Goal: Task Accomplishment & Management: Use online tool/utility

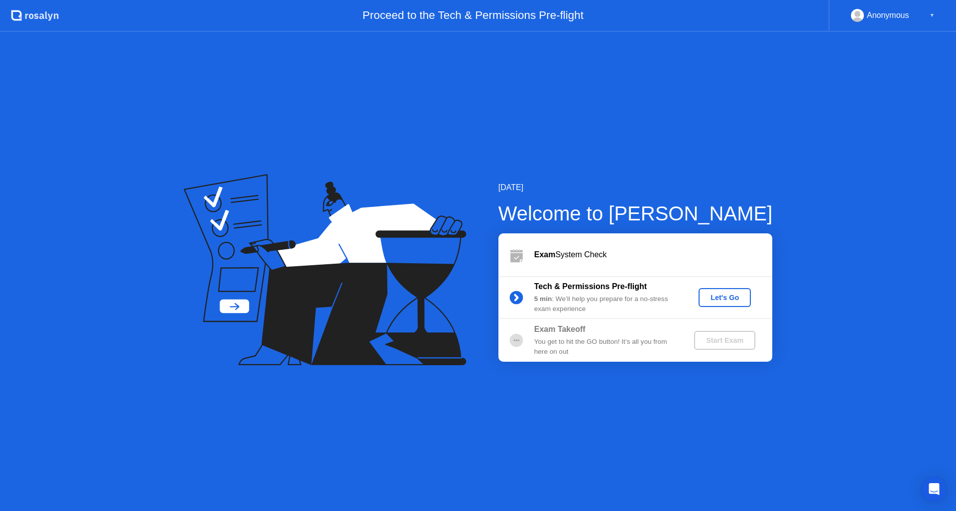
click at [722, 290] on button "Let's Go" at bounding box center [724, 297] width 52 height 19
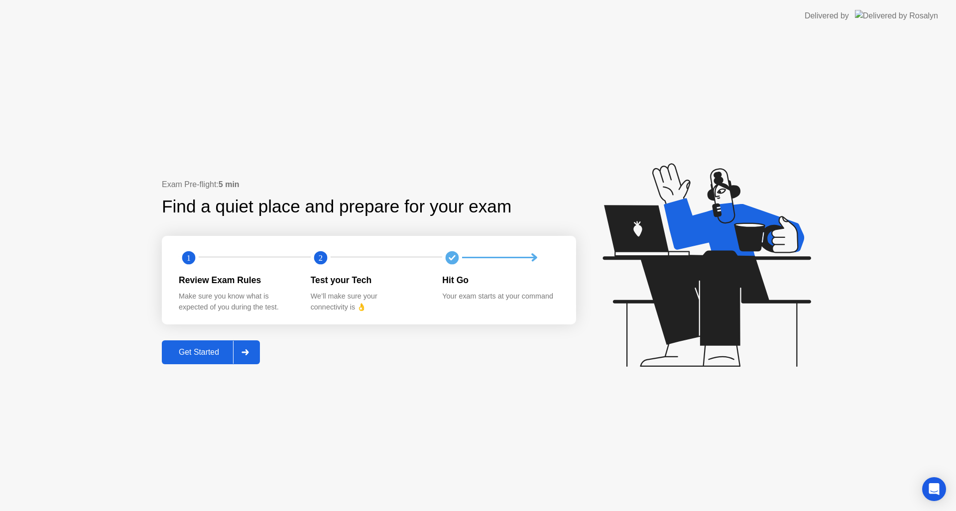
click at [203, 348] on div "Get Started" at bounding box center [199, 352] width 68 height 9
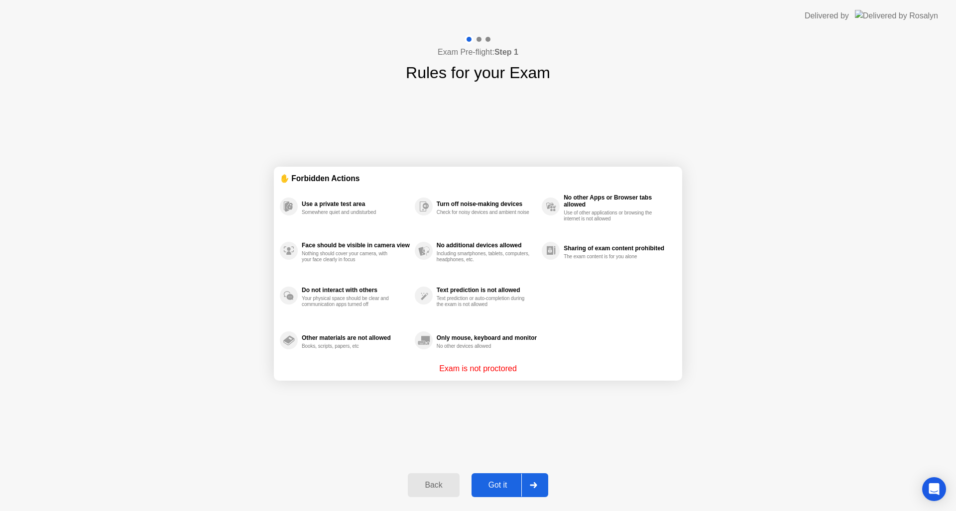
click at [486, 484] on div "Got it" at bounding box center [497, 485] width 47 height 9
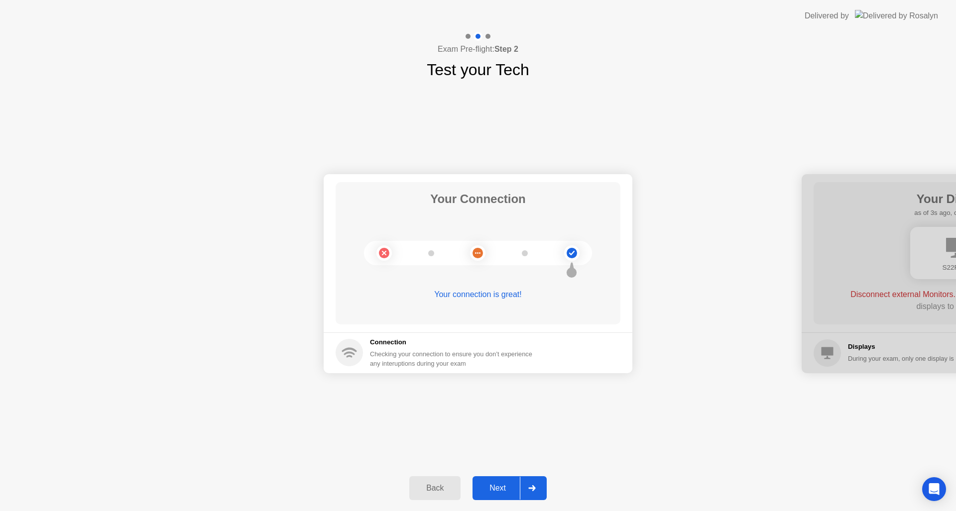
click at [488, 489] on div "Next" at bounding box center [497, 488] width 44 height 9
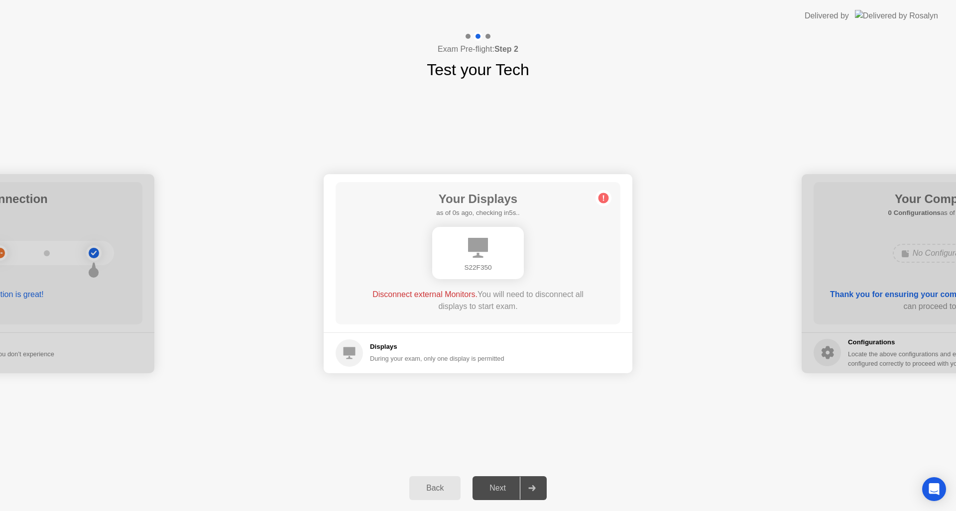
click at [499, 246] on div "S22F350" at bounding box center [478, 253] width 92 height 52
click at [538, 265] on div "S22F350" at bounding box center [478, 253] width 228 height 60
click at [487, 490] on div "Next" at bounding box center [497, 488] width 44 height 9
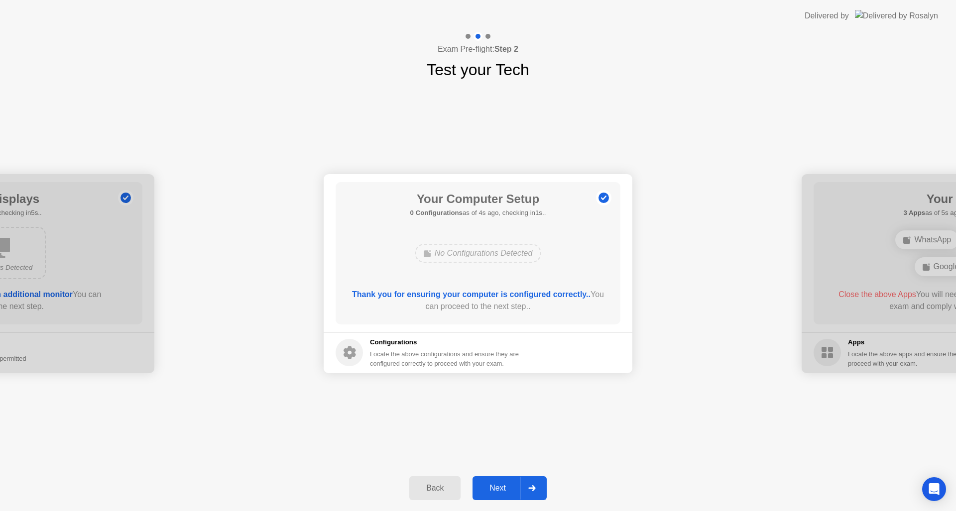
click at [499, 491] on div "Next" at bounding box center [497, 488] width 44 height 9
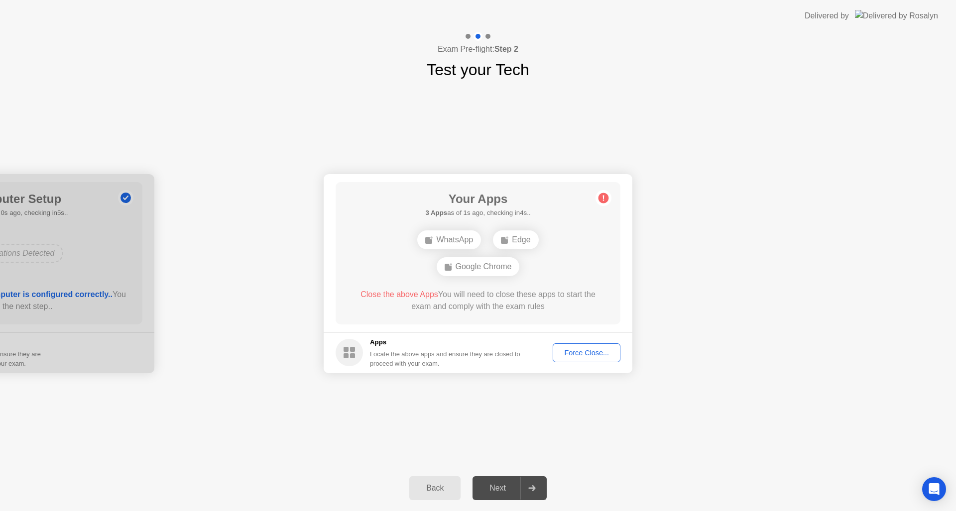
click at [602, 356] on div "Force Close..." at bounding box center [586, 353] width 61 height 8
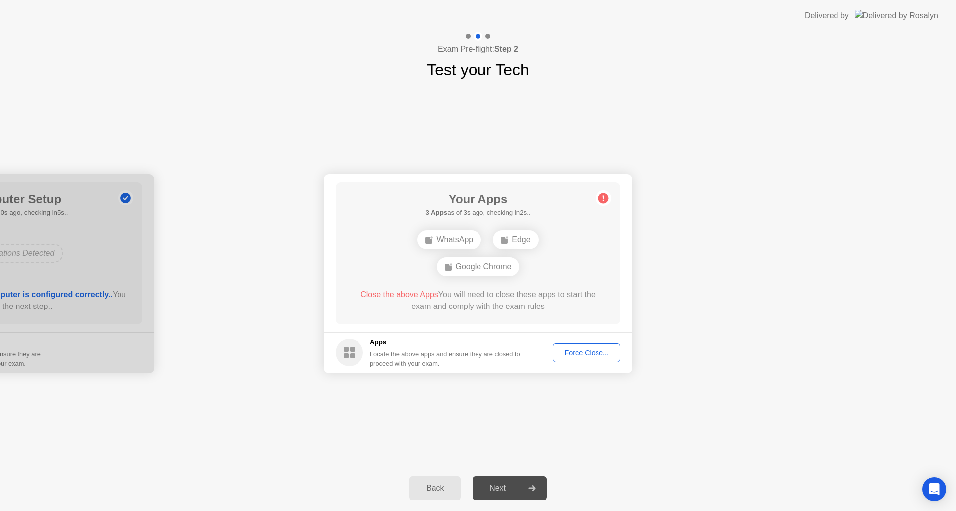
click at [586, 351] on div "Force Close..." at bounding box center [586, 353] width 61 height 8
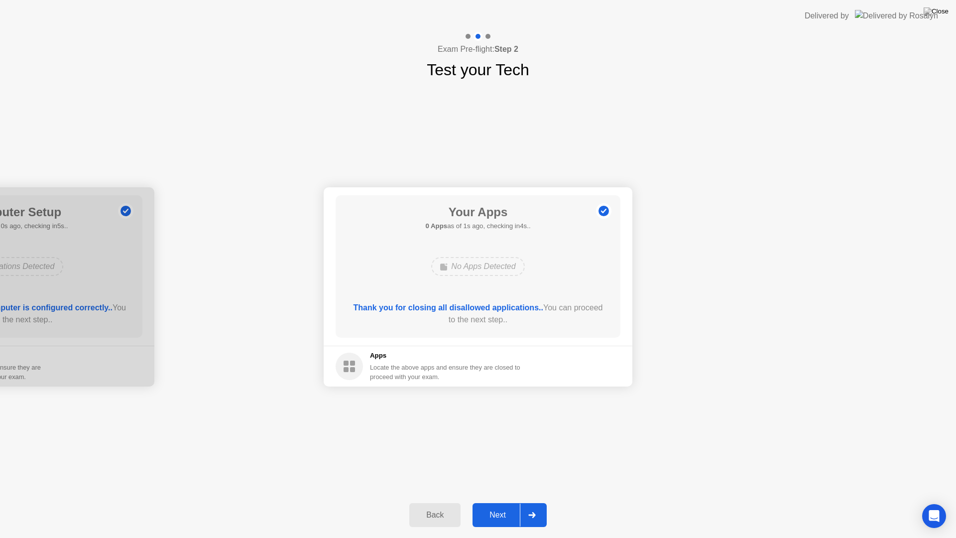
click at [506, 511] on div "Next" at bounding box center [497, 514] width 44 height 9
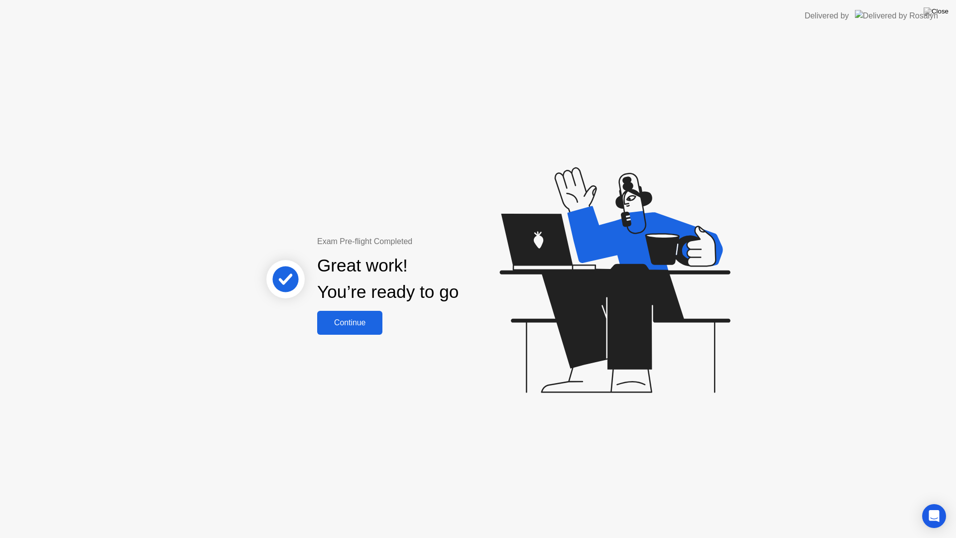
click at [379, 322] on div "Continue" at bounding box center [349, 322] width 59 height 9
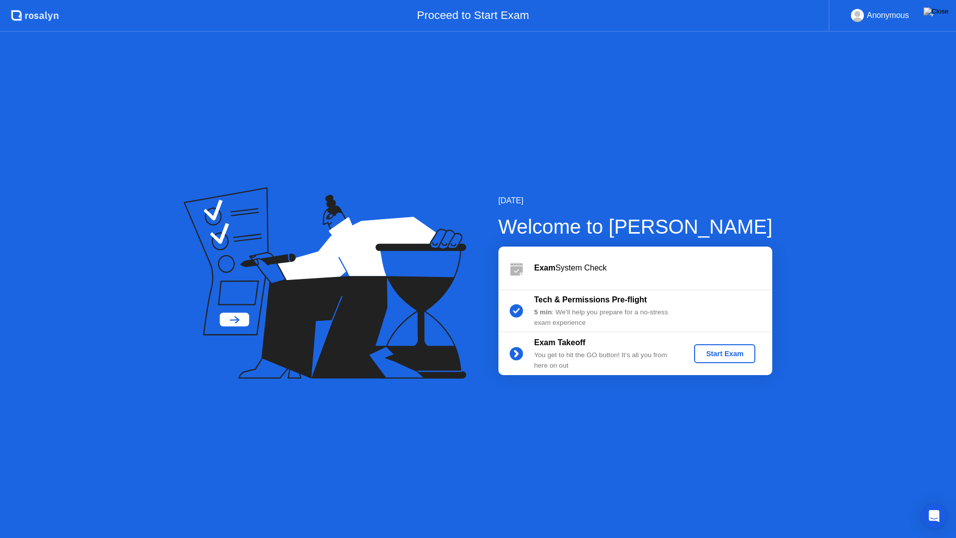
drag, startPoint x: 669, startPoint y: 459, endPoint x: 684, endPoint y: 442, distance: 22.2
click at [669, 459] on div "[DATE] Welcome to [PERSON_NAME] Exam System Check Tech & Permissions Pre-flight…" at bounding box center [478, 285] width 956 height 506
click at [732, 353] on div "Start Exam" at bounding box center [724, 353] width 53 height 8
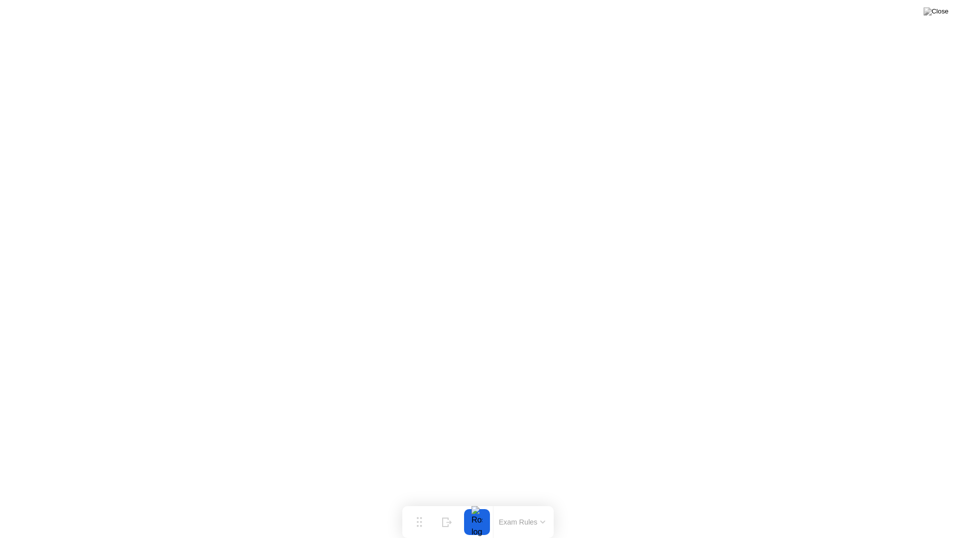
click at [541, 511] on icon at bounding box center [543, 522] width 4 height 2
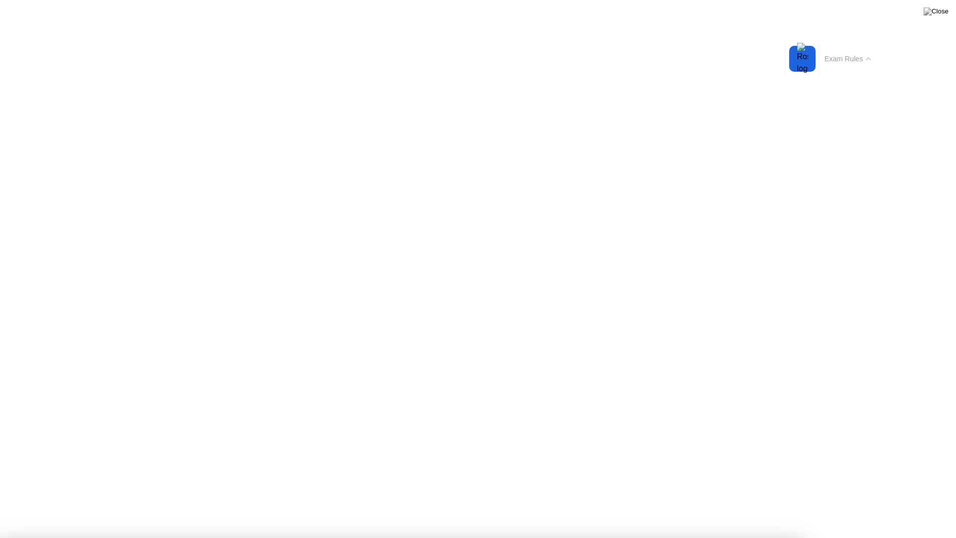
click at [869, 54] on button "Exam Rules" at bounding box center [847, 58] width 53 height 9
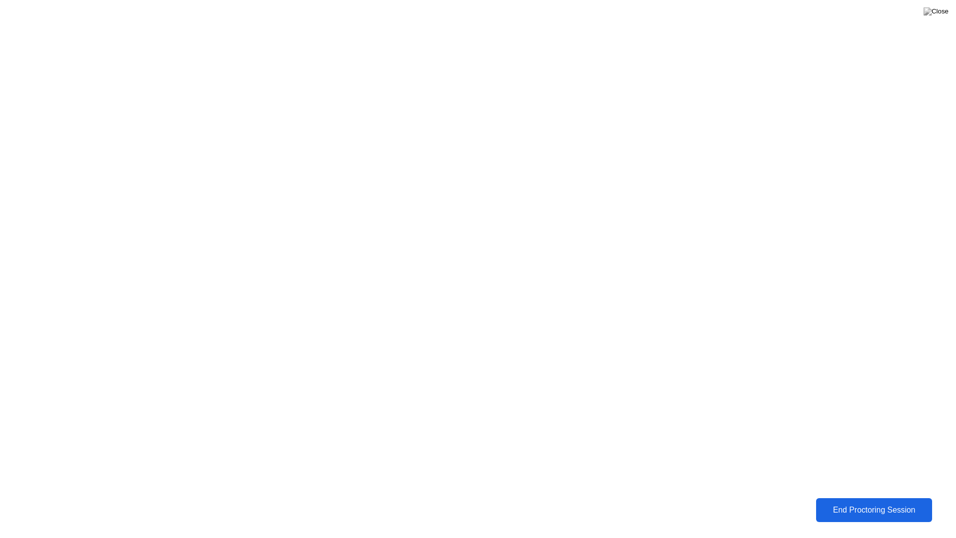
click at [838, 511] on div "End Proctoring Session" at bounding box center [873, 509] width 113 height 9
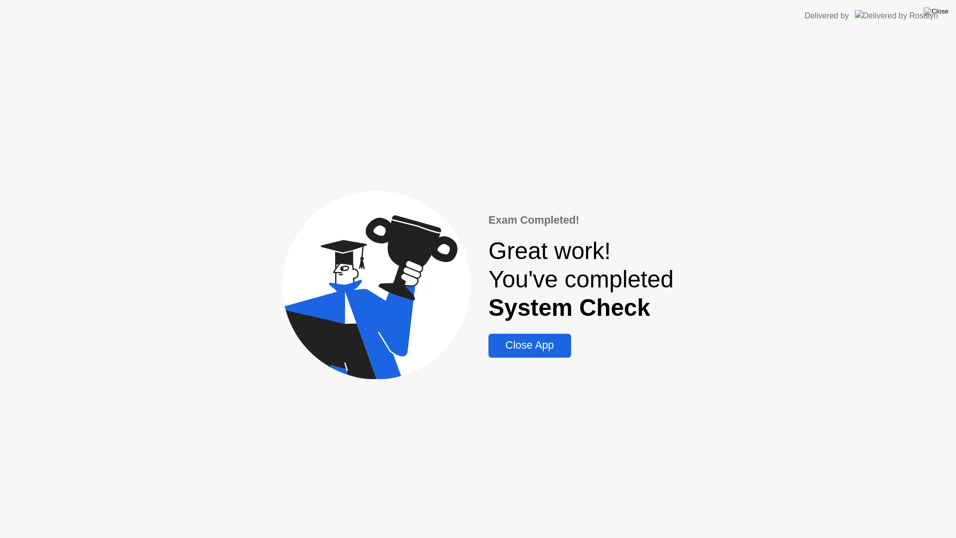
click at [570, 325] on div "Exam Completed! Great work! You've completed System Check Close App" at bounding box center [580, 284] width 185 height 145
click at [552, 343] on div "Close App" at bounding box center [529, 345] width 76 height 12
